Goal: Information Seeking & Learning: Check status

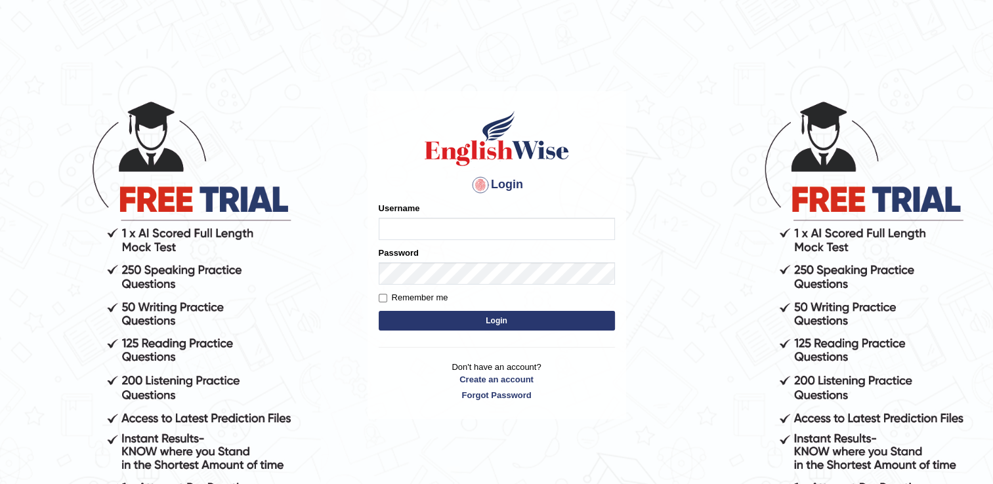
type input "successgrg"
click at [454, 324] on button "Login" at bounding box center [497, 321] width 236 height 20
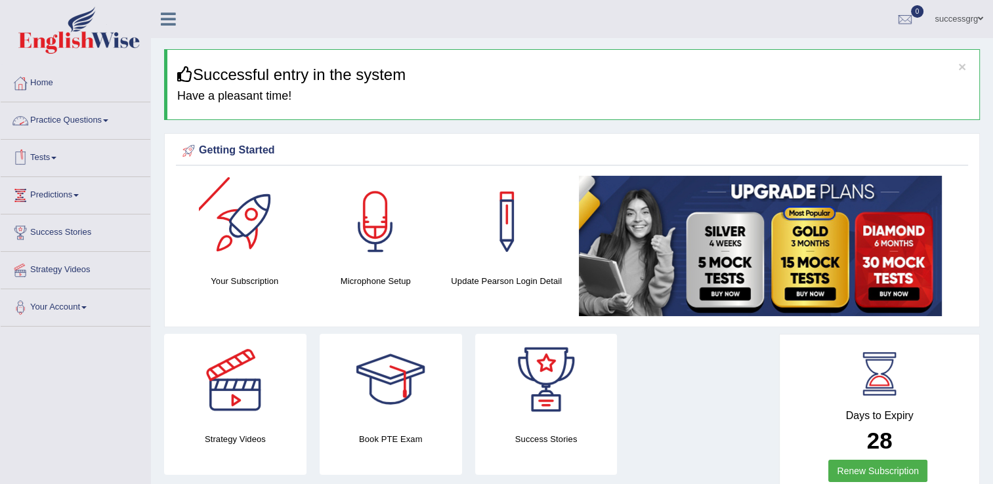
click at [93, 123] on link "Practice Questions" at bounding box center [76, 118] width 150 height 33
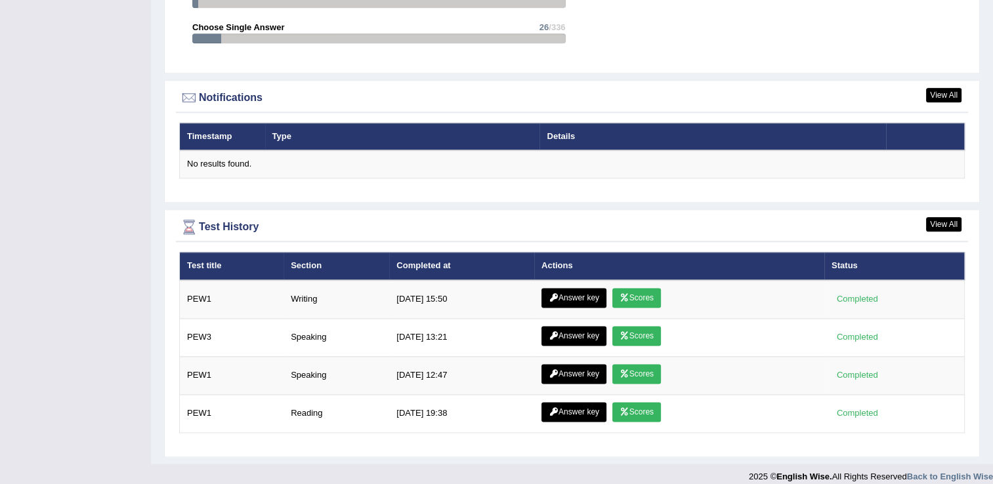
scroll to position [1616, 0]
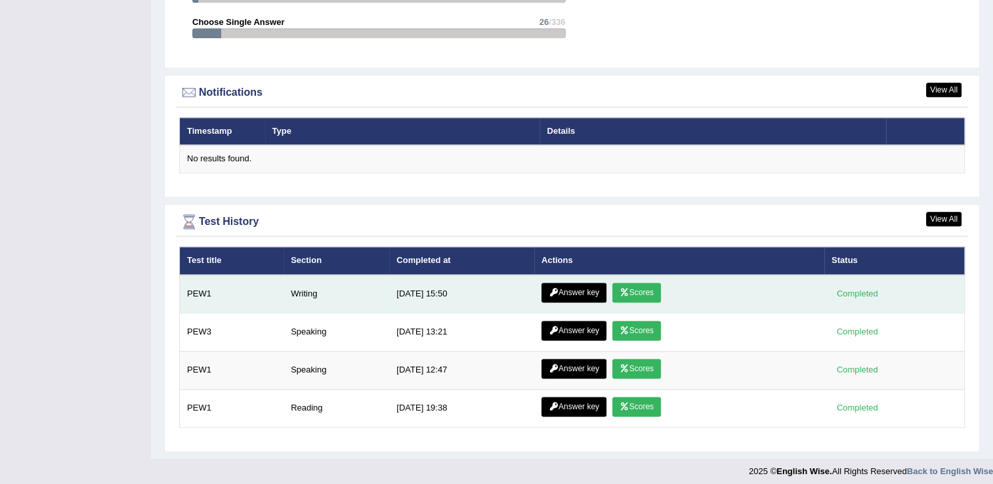
click at [556, 286] on link "Answer key" at bounding box center [574, 293] width 65 height 20
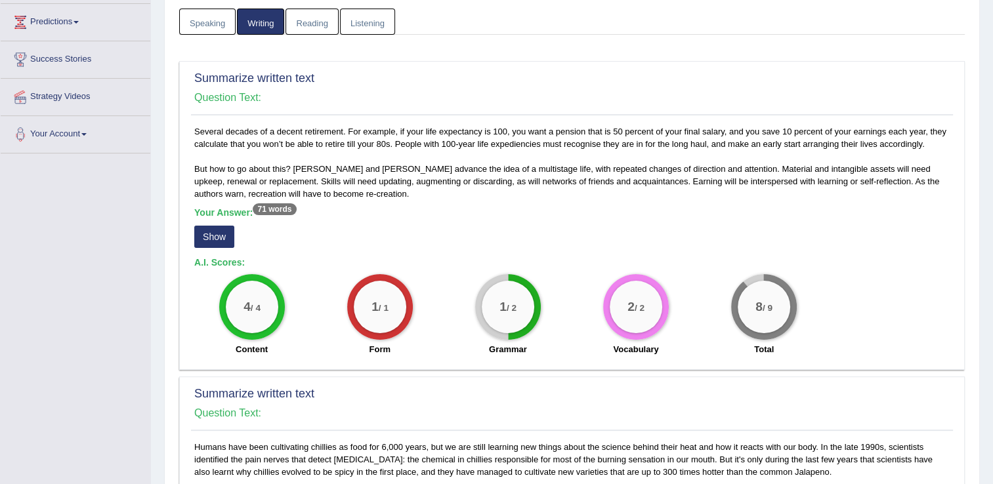
scroll to position [184, 0]
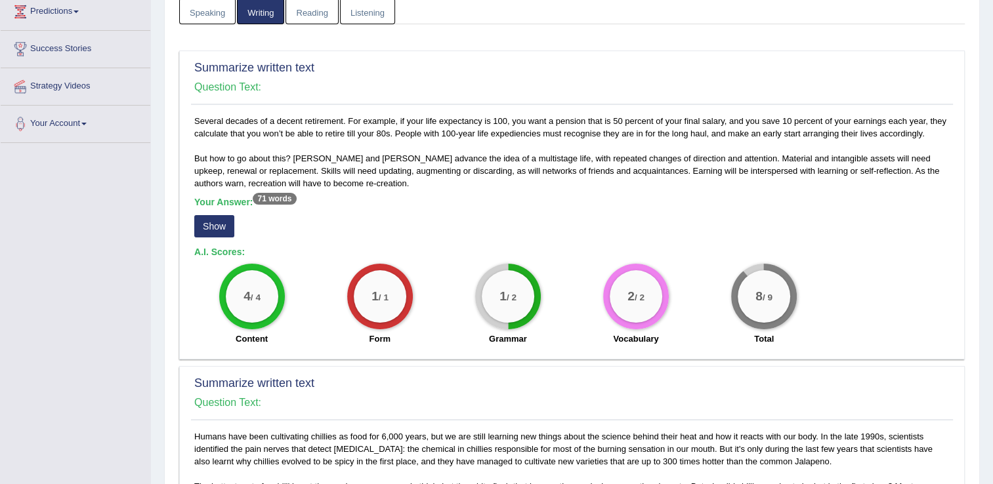
click at [216, 223] on button "Show" at bounding box center [214, 226] width 40 height 22
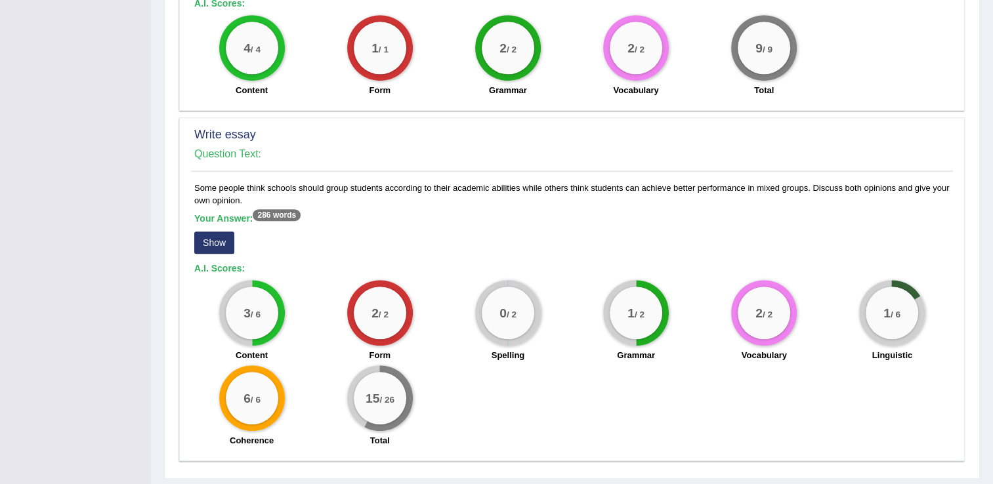
scroll to position [788, 0]
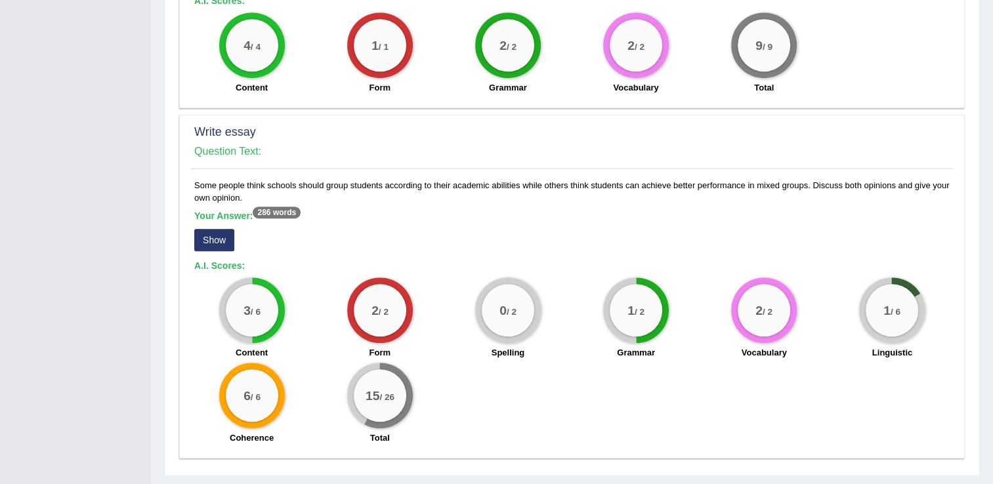
click at [207, 238] on button "Show" at bounding box center [214, 240] width 40 height 22
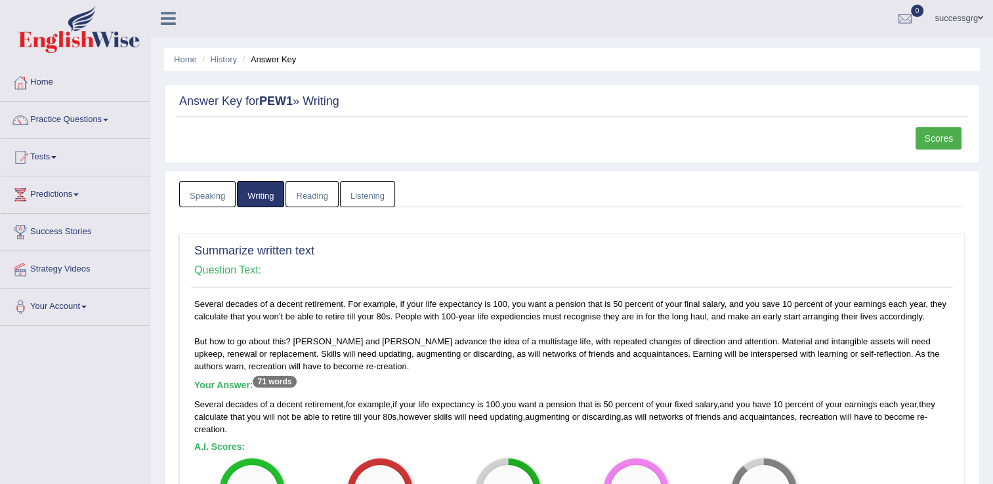
scroll to position [0, 0]
click at [933, 129] on link "Scores" at bounding box center [939, 139] width 46 height 22
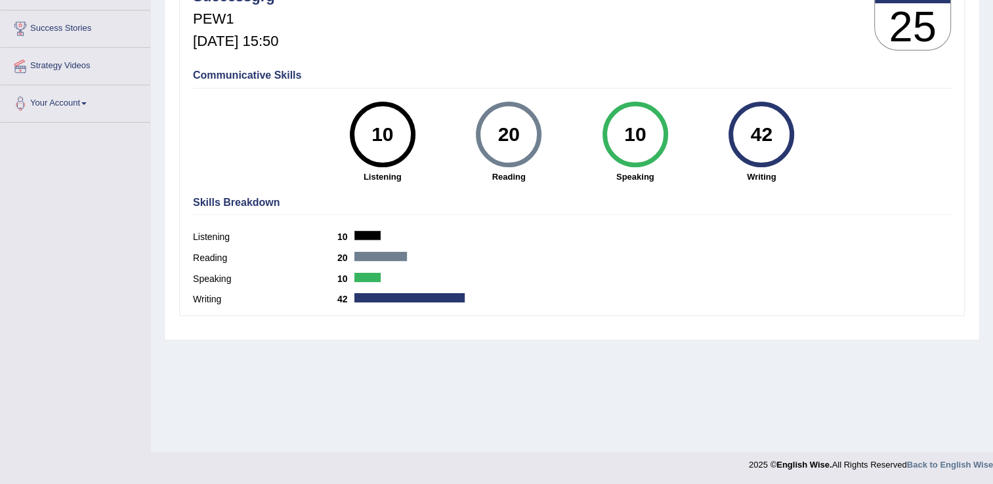
scroll to position [205, 0]
